Goal: Task Accomplishment & Management: Manage account settings

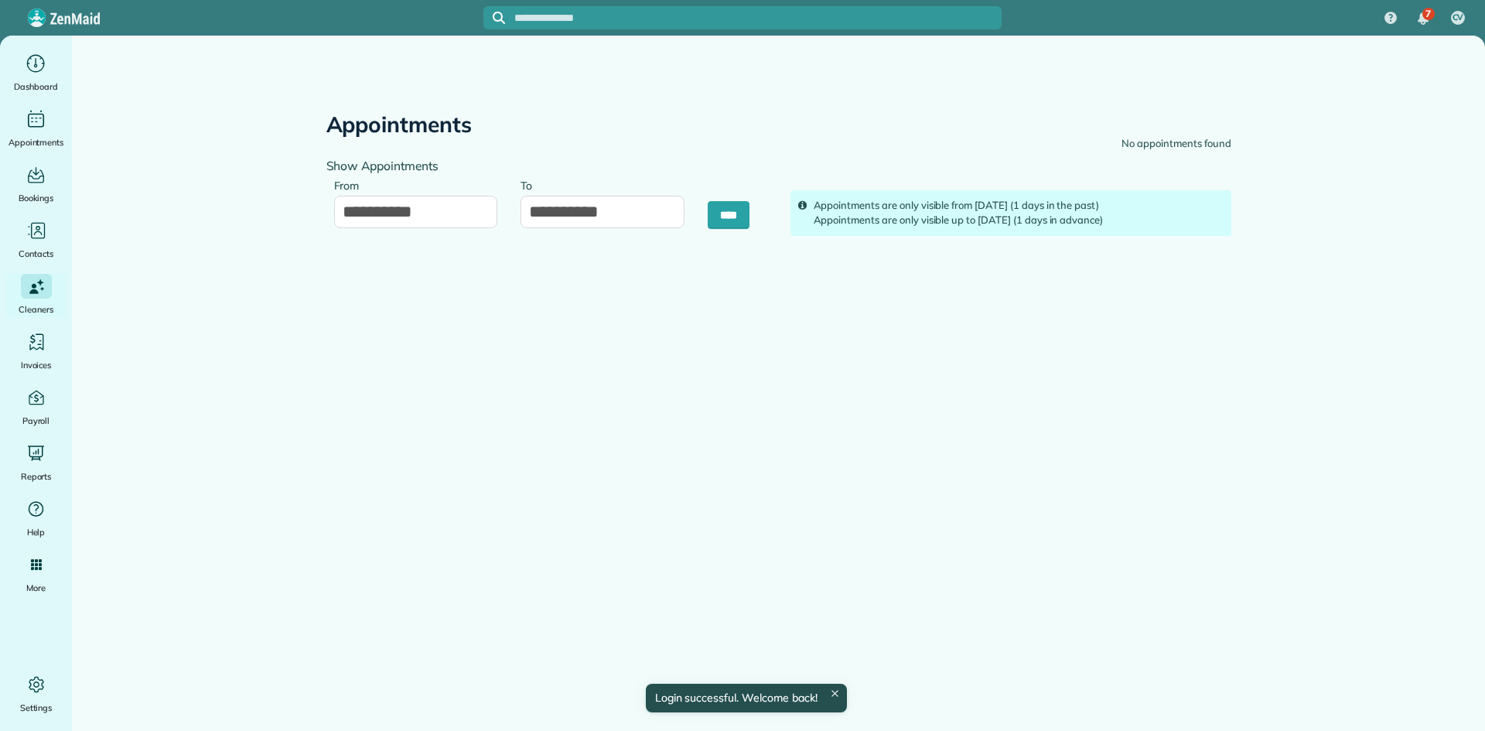
type input "**********"
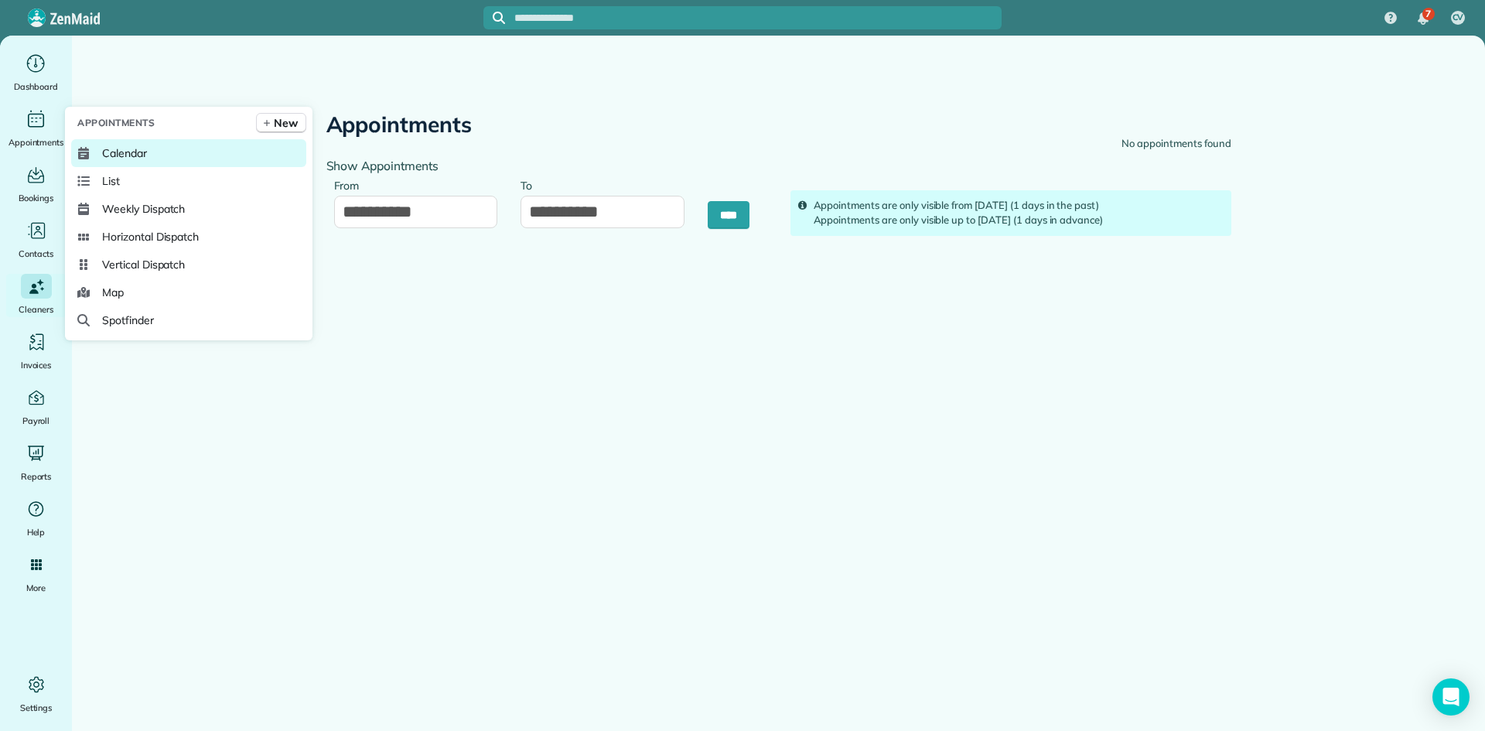
click at [95, 151] on link "Calendar" at bounding box center [188, 153] width 235 height 28
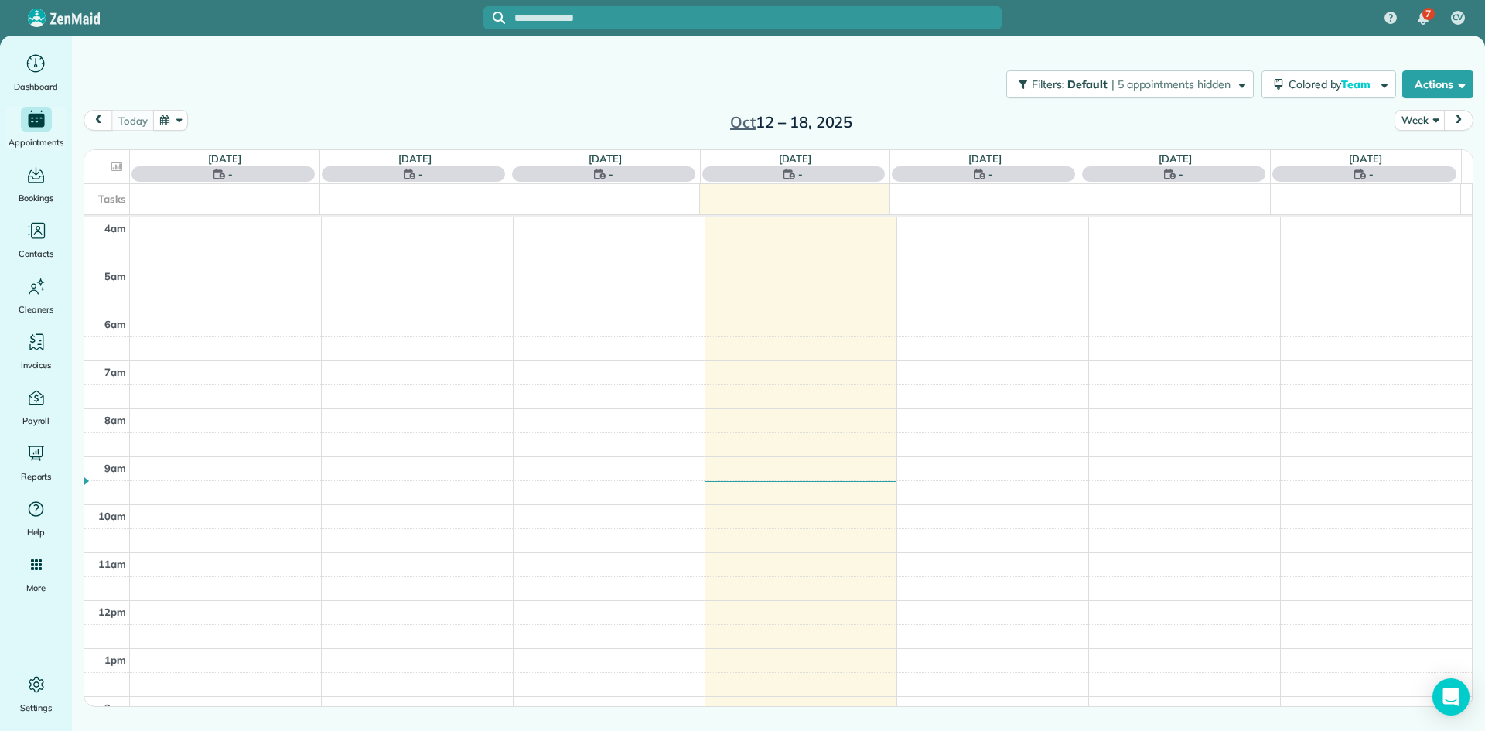
scroll to position [145, 0]
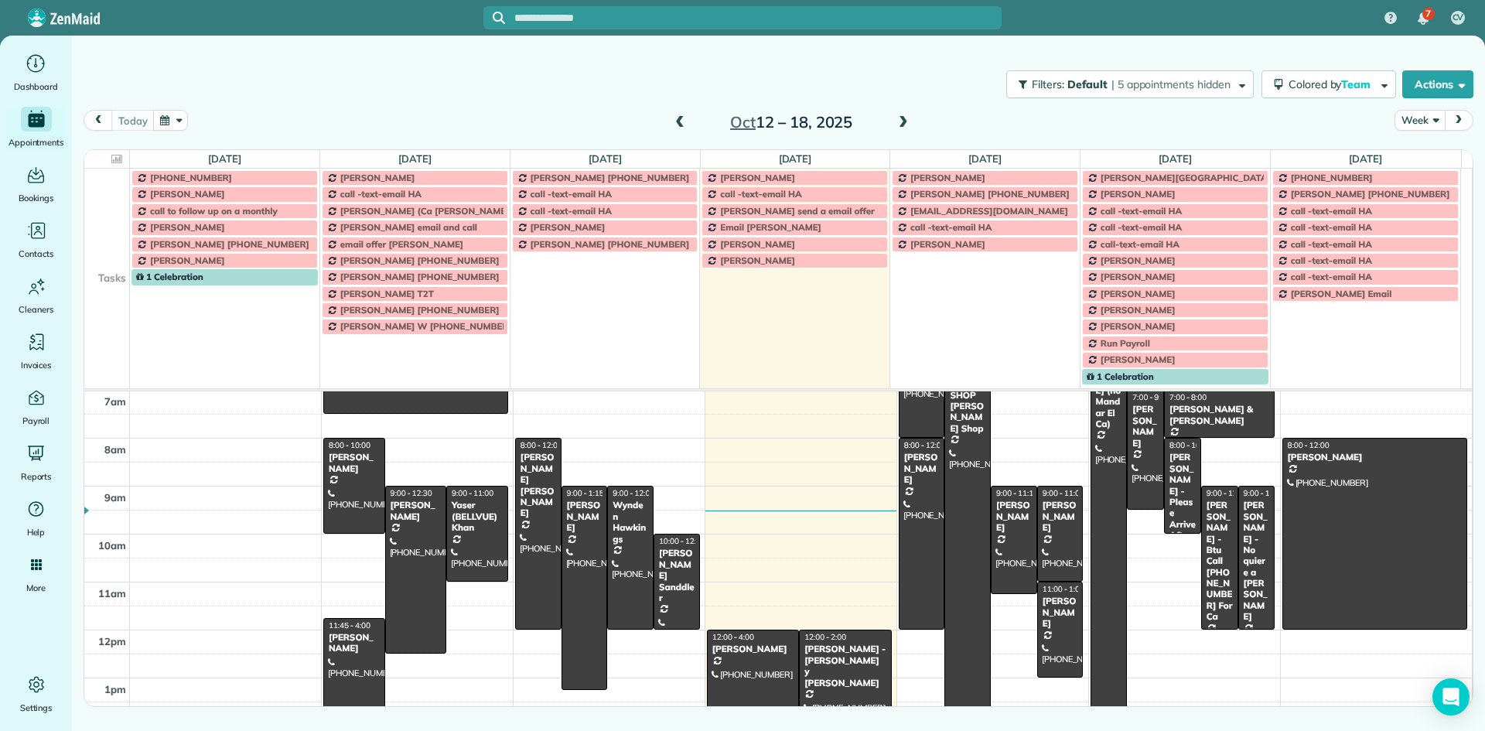
click at [1421, 117] on button "Week" at bounding box center [1419, 120] width 50 height 21
click at [1417, 153] on link "Day" at bounding box center [1456, 156] width 122 height 31
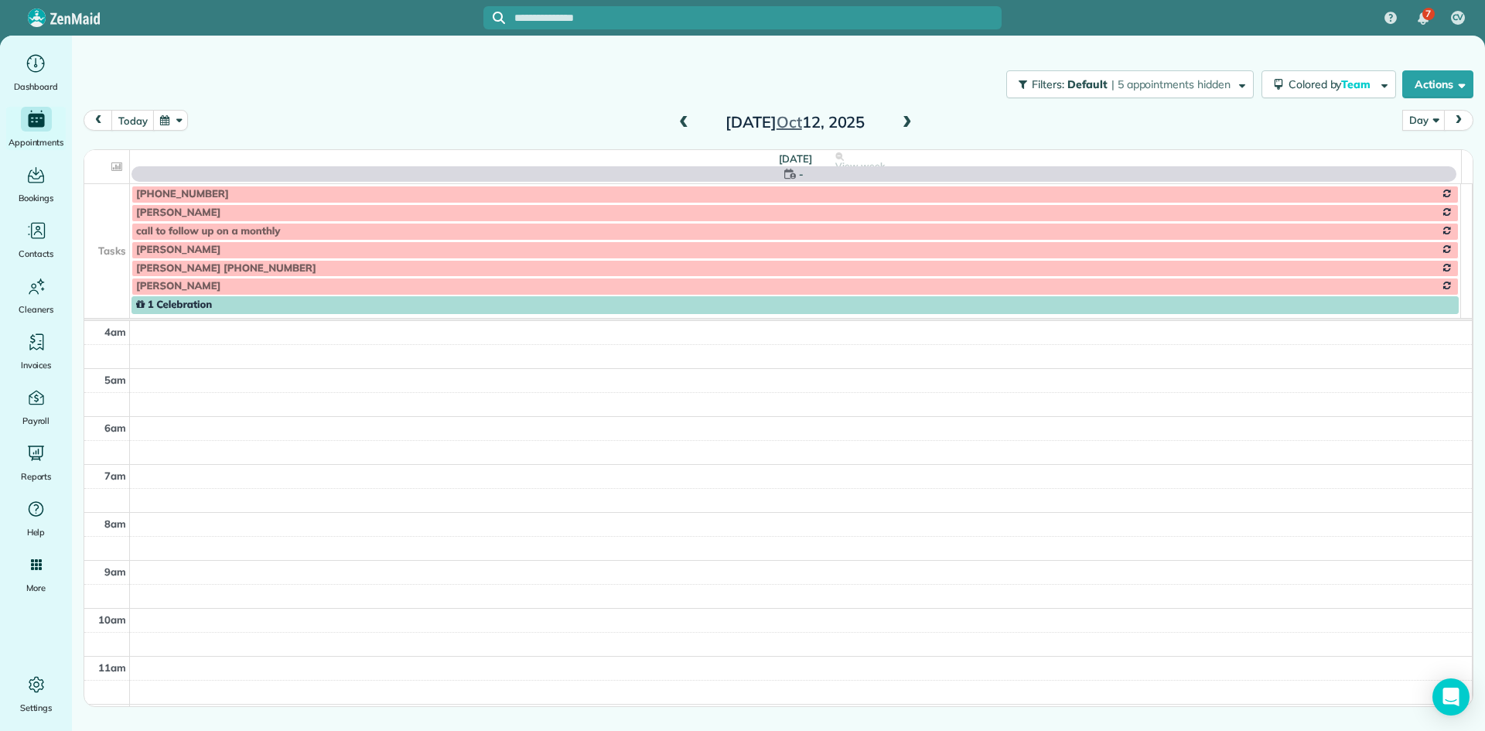
scroll to position [145, 0]
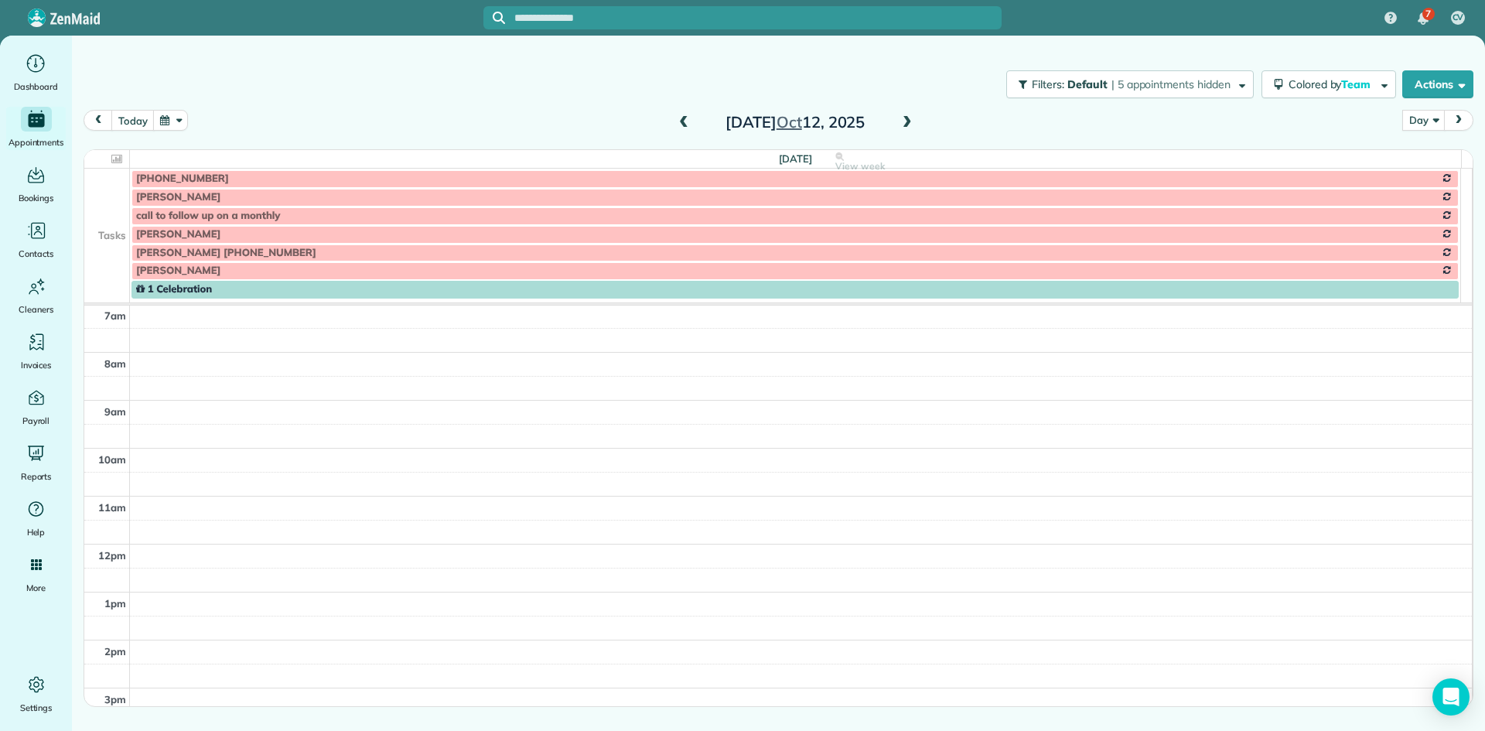
click at [905, 127] on span at bounding box center [906, 123] width 17 height 14
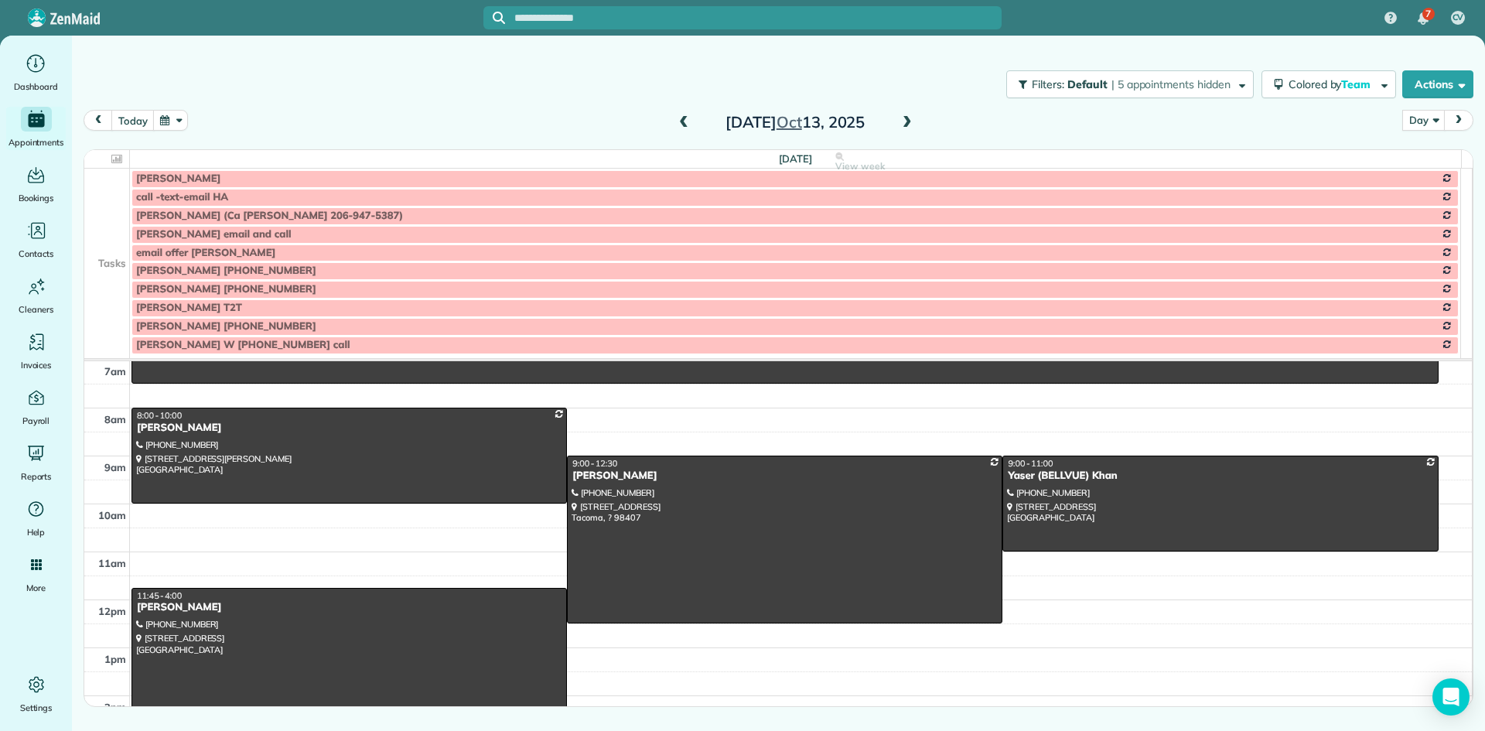
click at [104, 228] on td at bounding box center [107, 234] width 46 height 19
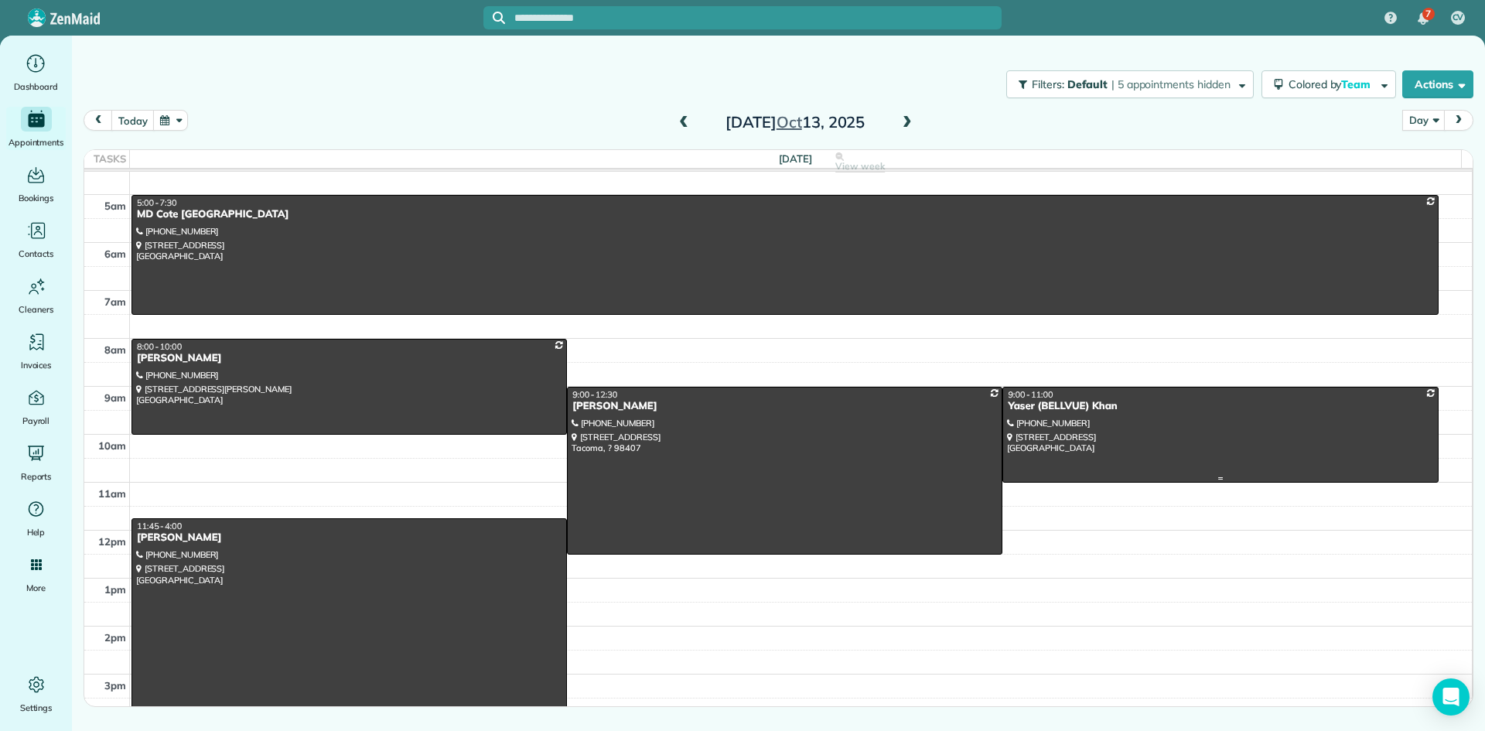
scroll to position [0, 0]
